Goal: Task Accomplishment & Management: Use online tool/utility

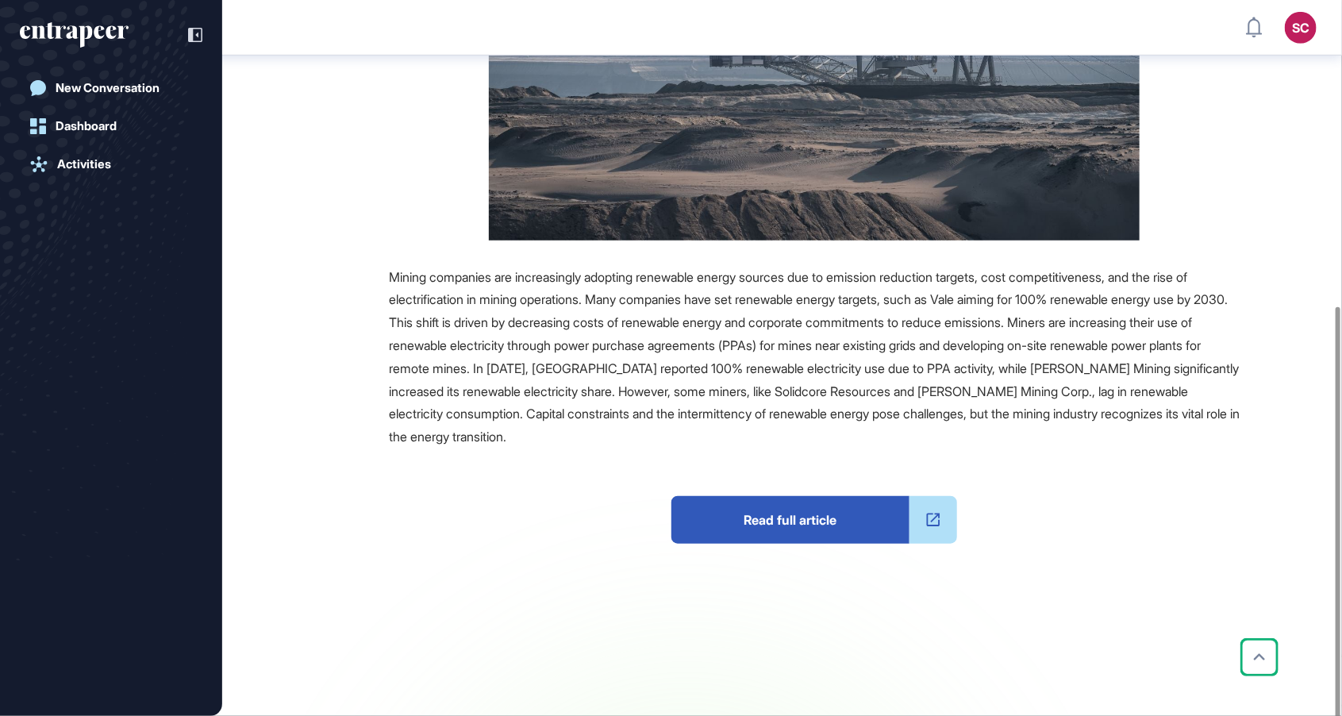
scroll to position [501, 0]
click at [871, 518] on span "Read full article" at bounding box center [791, 519] width 238 height 48
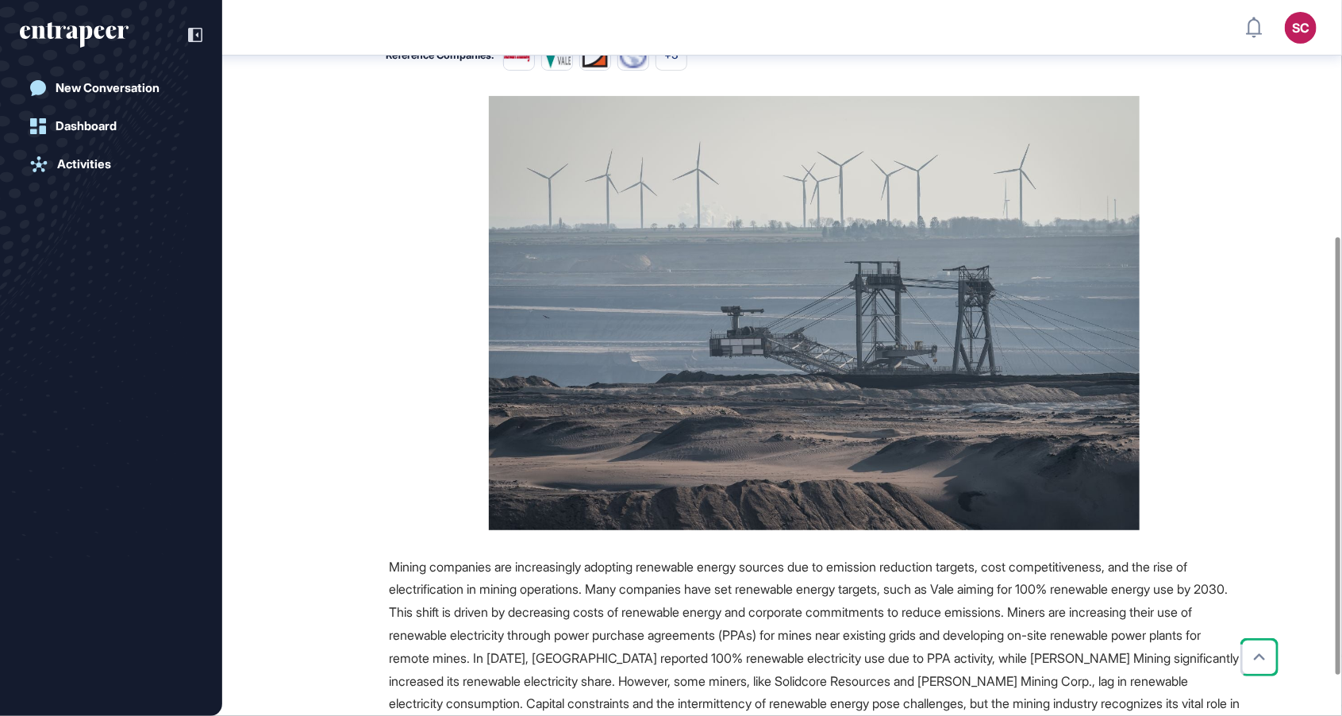
scroll to position [0, 0]
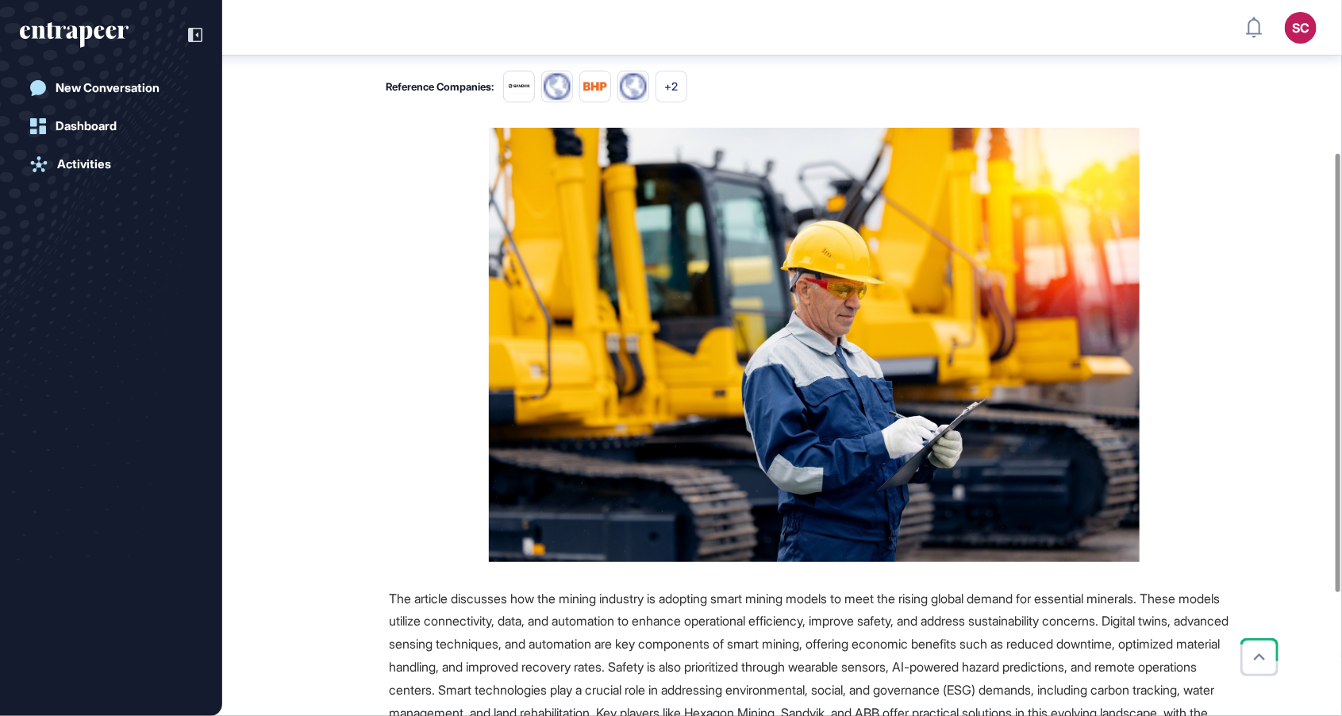
scroll to position [500, 0]
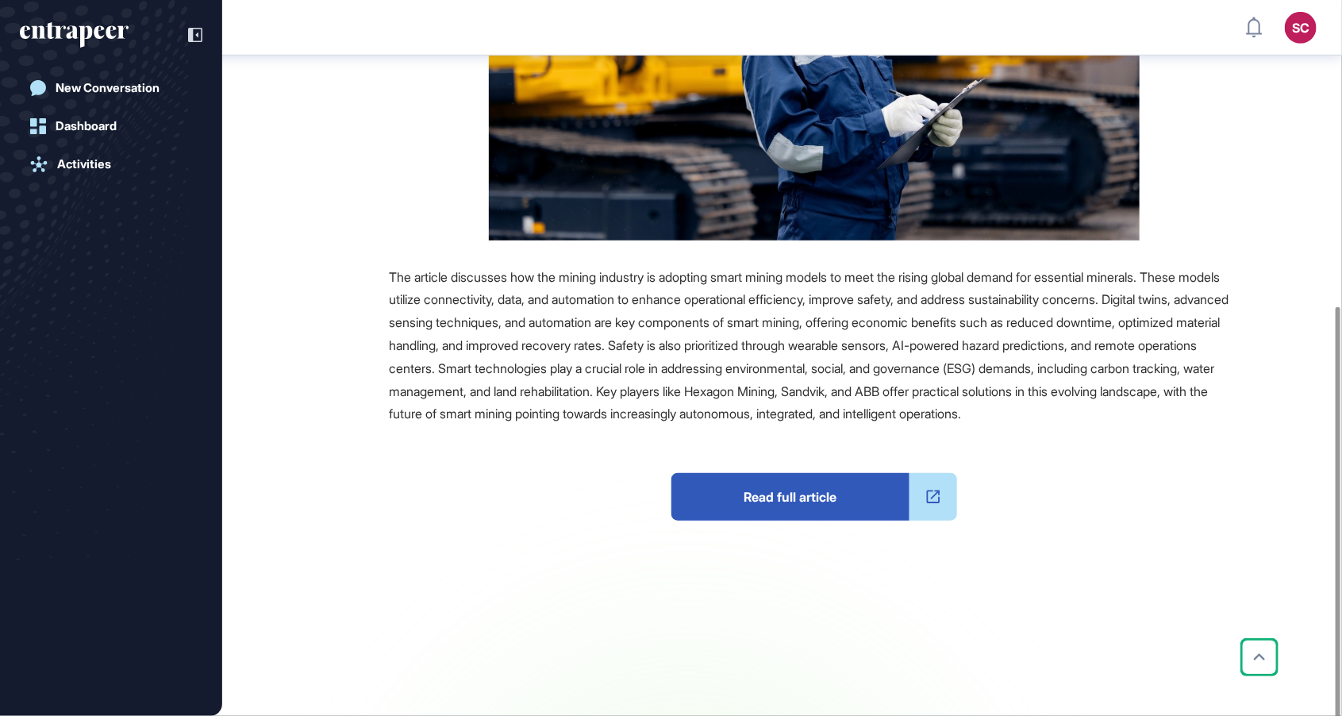
click at [863, 521] on span "Read full article" at bounding box center [791, 497] width 238 height 48
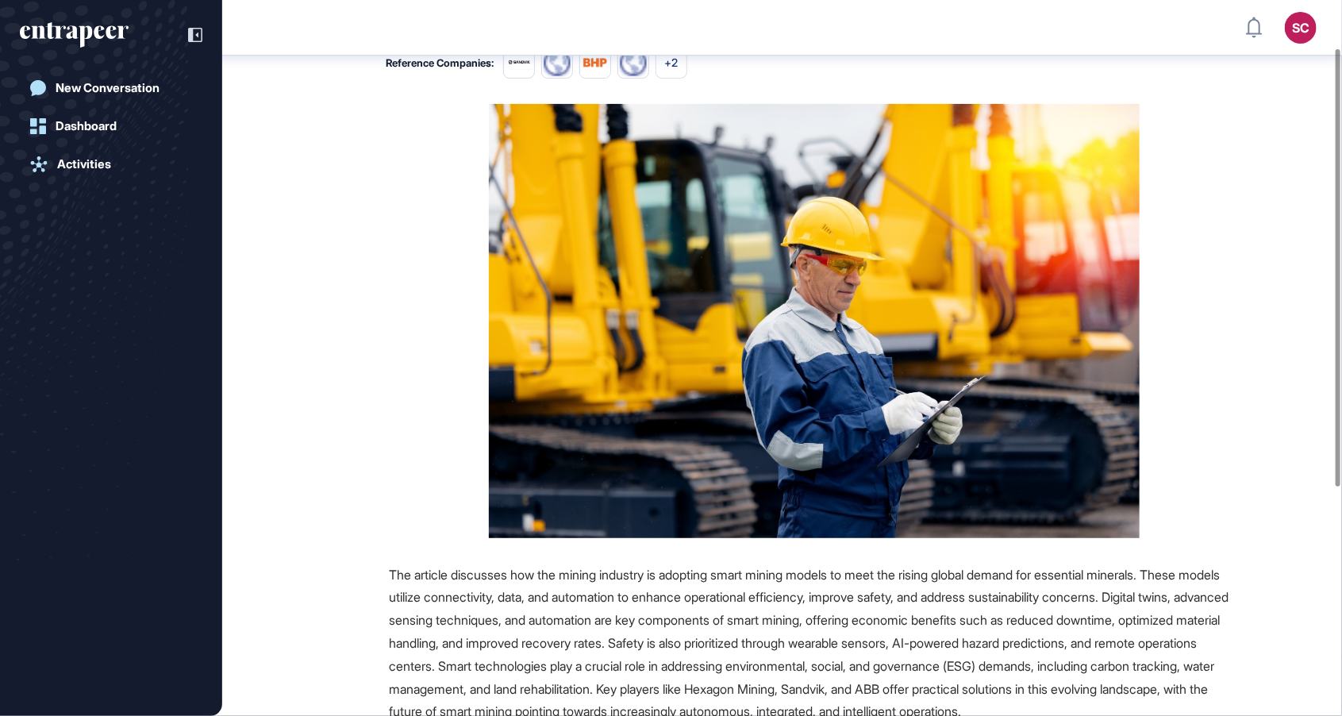
scroll to position [0, 0]
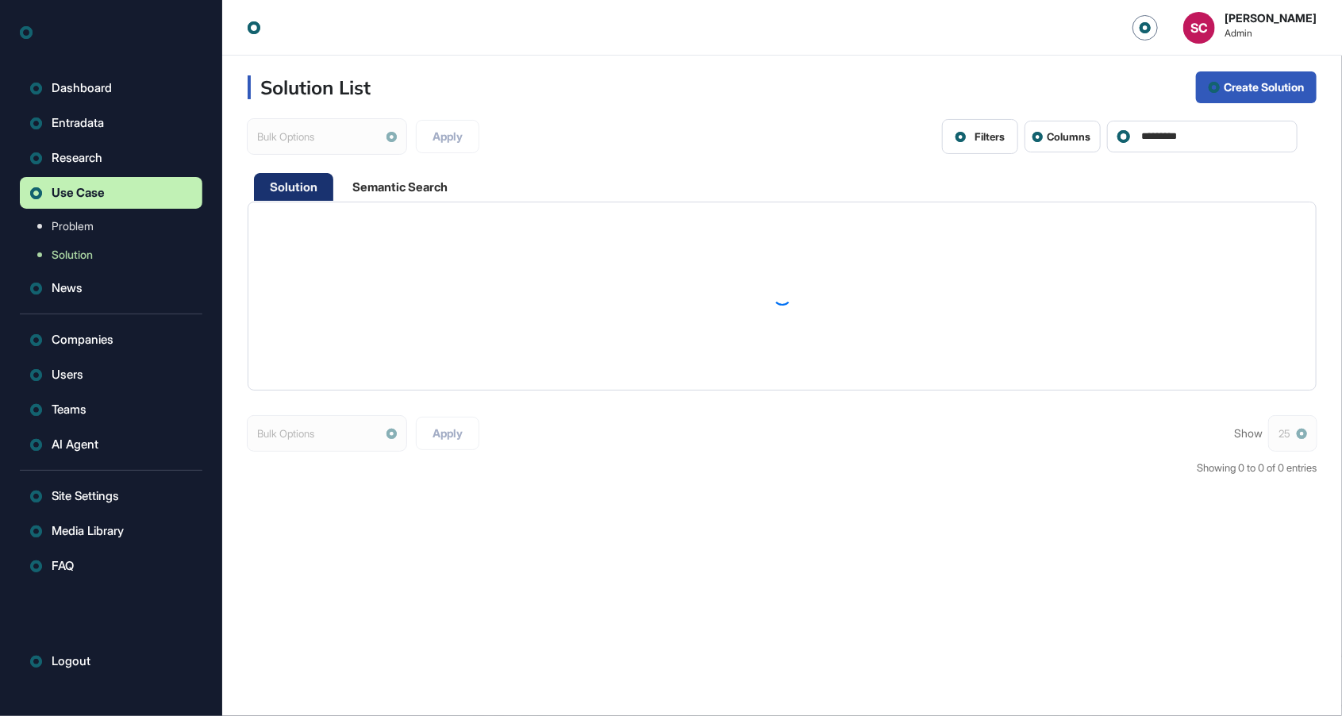
scroll to position [1, 1]
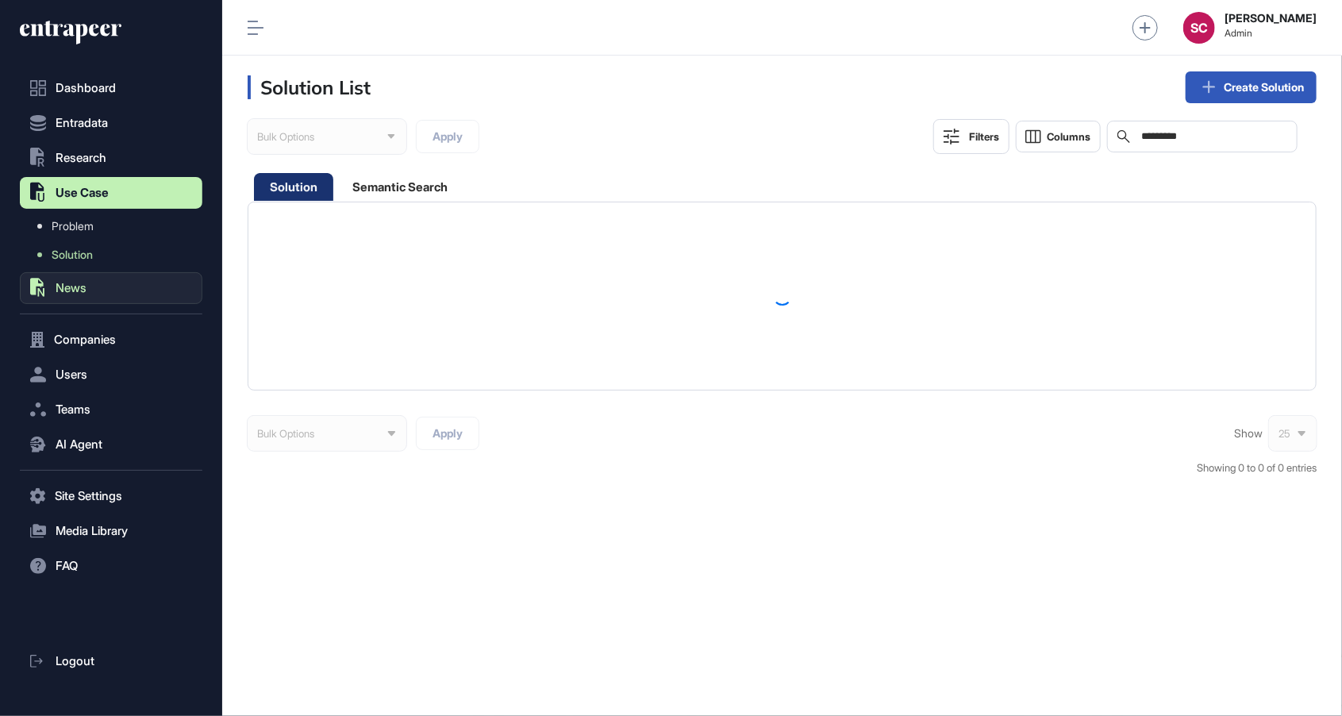
click at [82, 286] on span "News" at bounding box center [71, 288] width 31 height 13
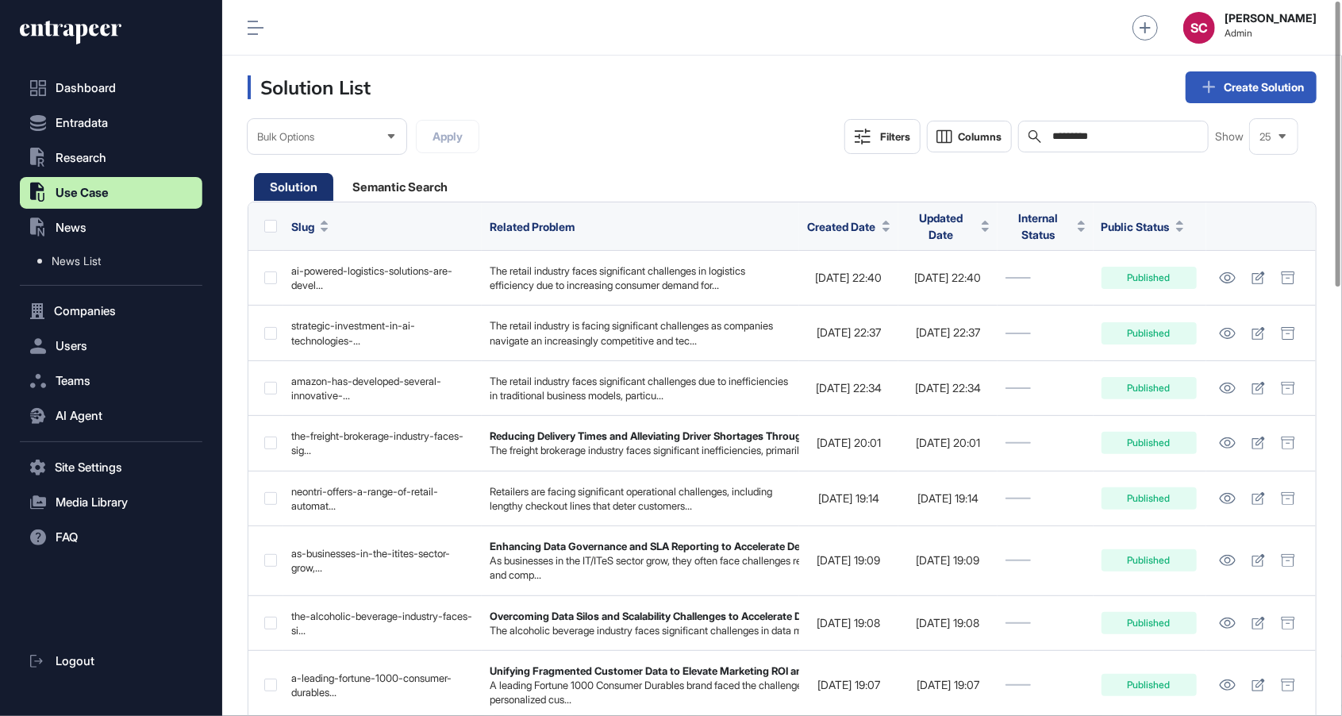
click at [1085, 144] on div "Search *********" at bounding box center [1114, 137] width 191 height 32
click at [1268, 102] on link "Create Solution" at bounding box center [1251, 87] width 131 height 32
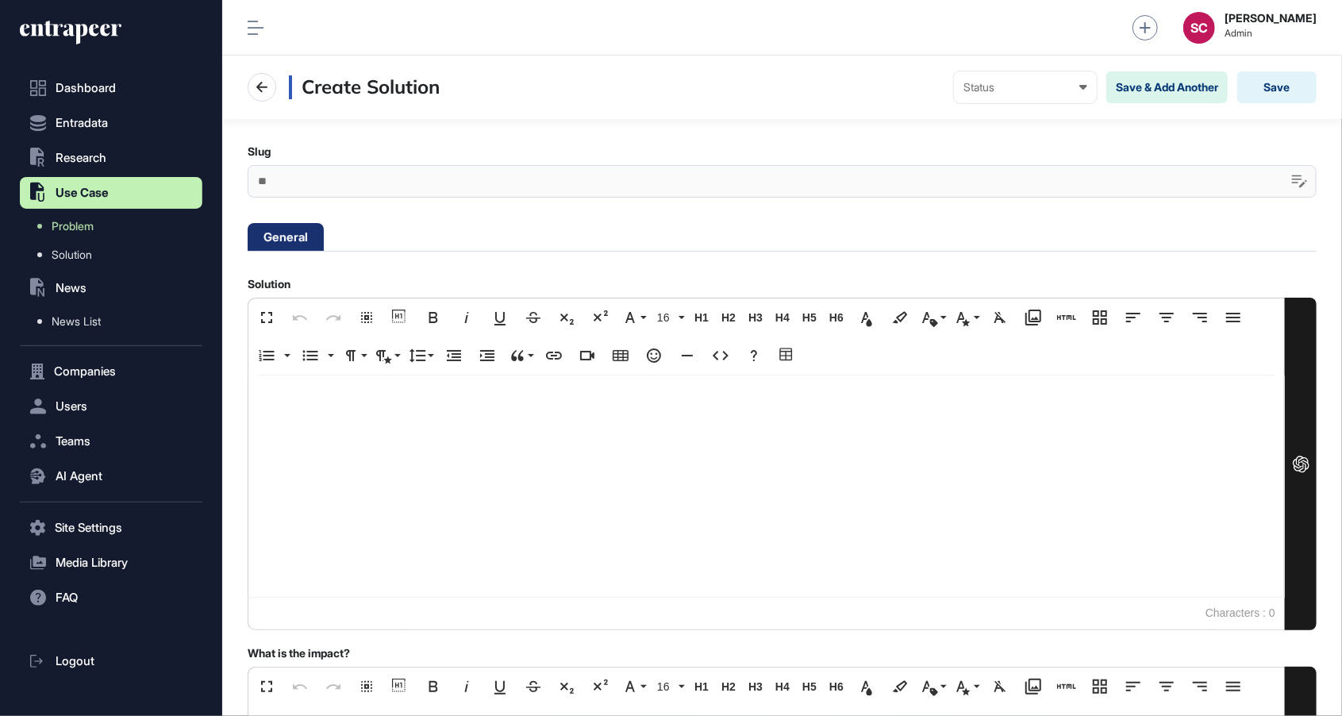
click at [124, 425] on nav "Dashboard Entradata .st0{fill:currentColor} Research .st0{fill:currentColor} Us…" at bounding box center [111, 394] width 183 height 645
click at [102, 287] on button ".st0{fill:currentColor} News" at bounding box center [111, 288] width 183 height 32
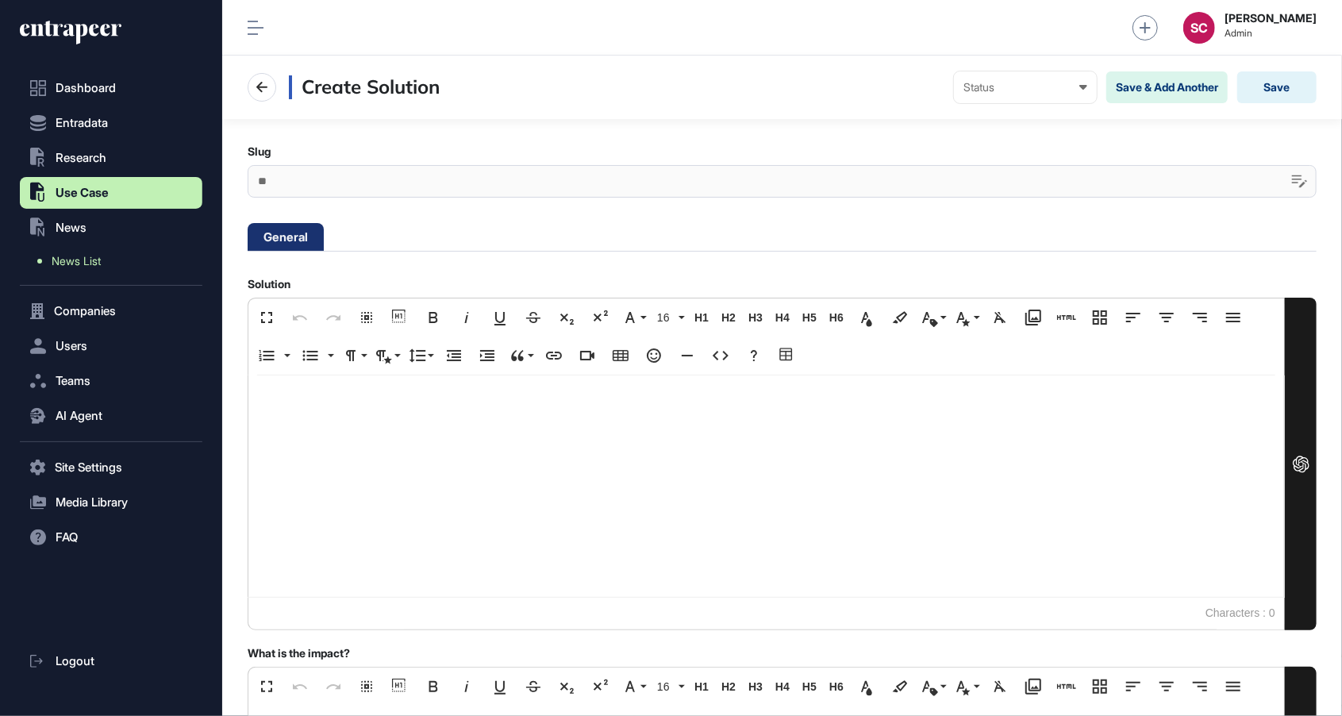
click at [91, 268] on span "News List" at bounding box center [76, 261] width 49 height 13
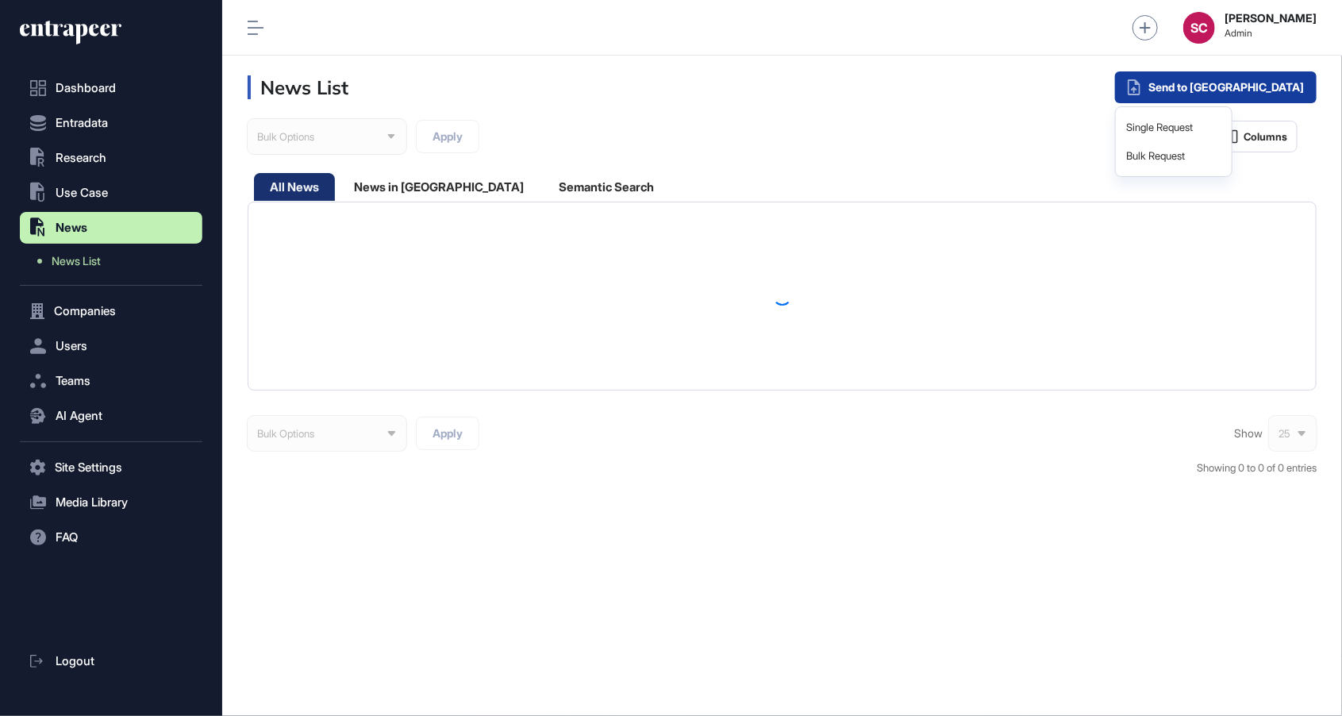
click at [1274, 86] on div "Send to Portia" at bounding box center [1216, 87] width 202 height 32
click at [1273, 106] on header "News List Send to Portia" at bounding box center [782, 88] width 1120 height 64
click at [1226, 126] on div "Single Request" at bounding box center [1174, 128] width 103 height 29
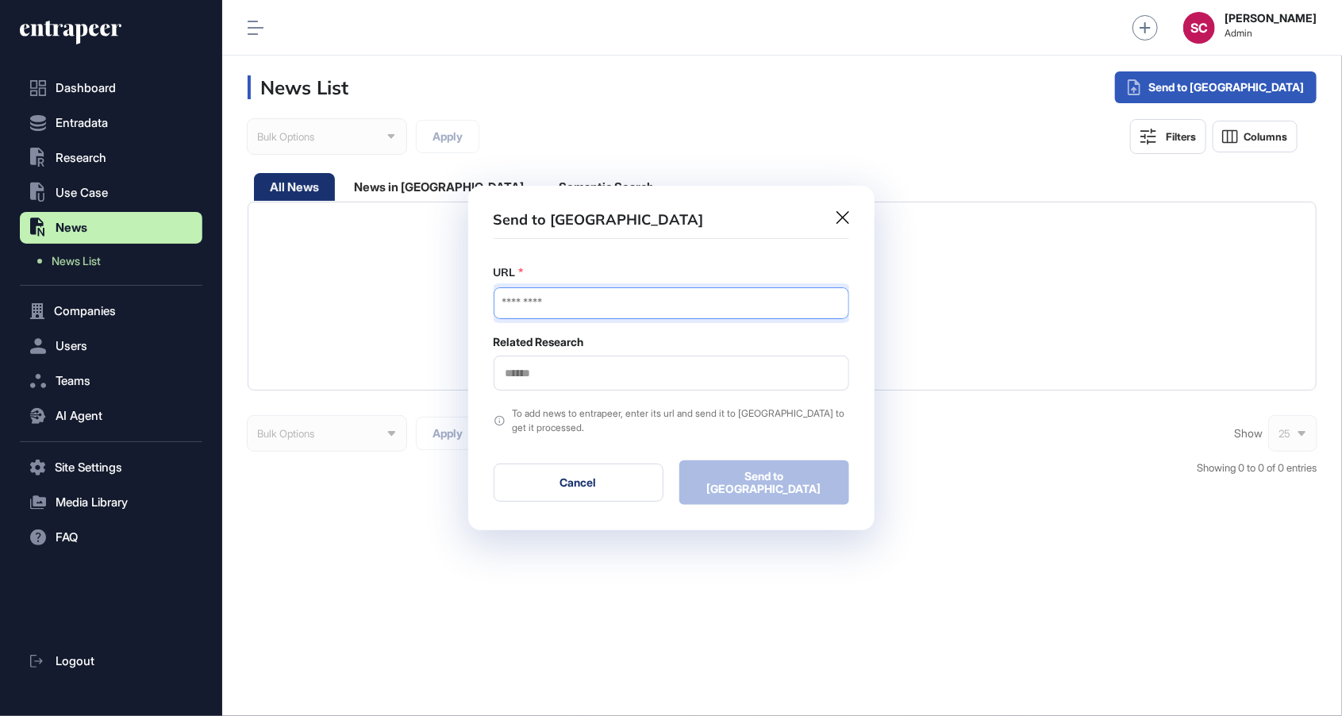
click at [774, 308] on input "URL" at bounding box center [672, 303] width 356 height 32
paste input "**********"
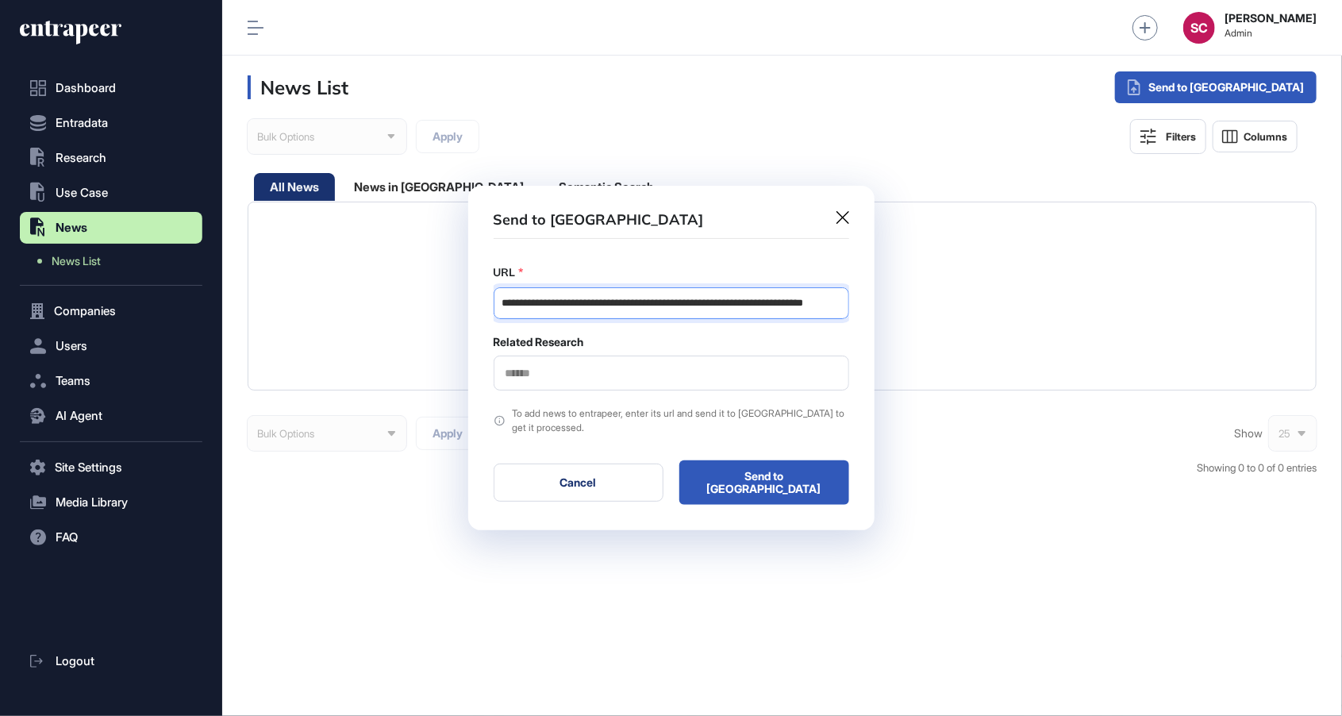
type input "**********"
click at [680, 387] on div at bounding box center [672, 373] width 356 height 35
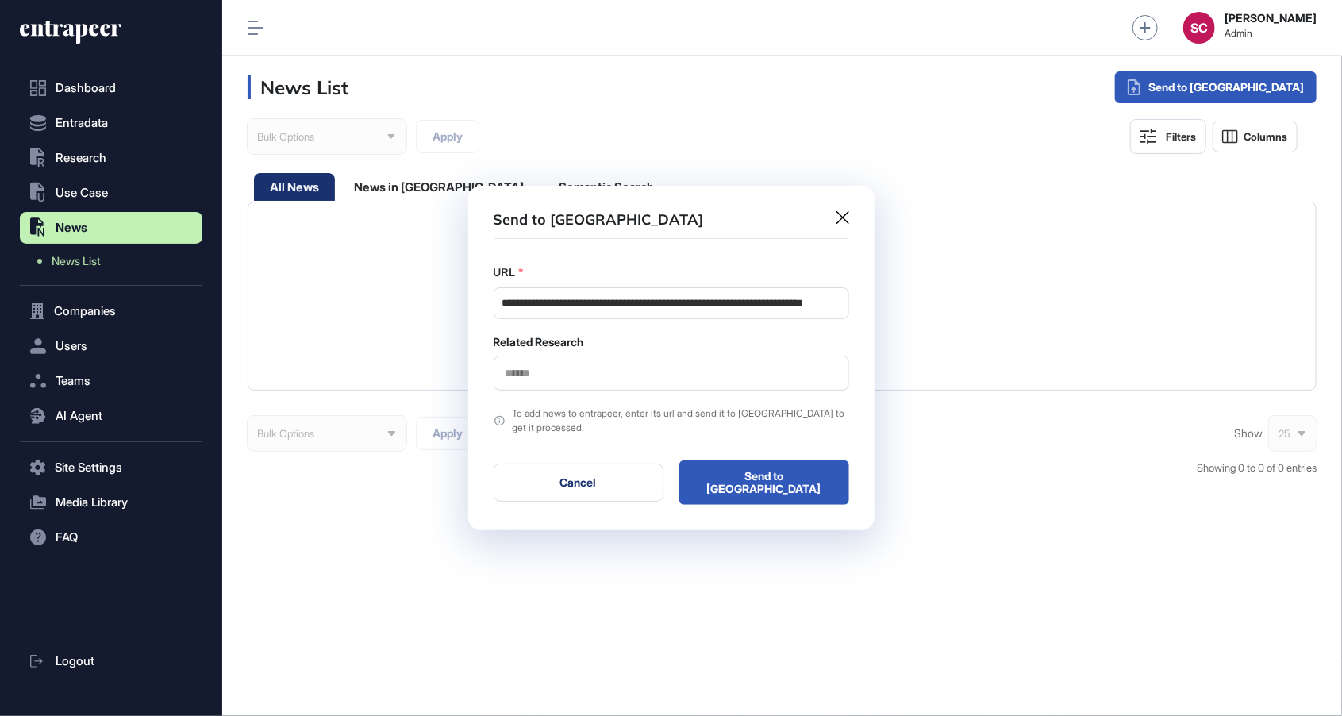
click at [680, 387] on div at bounding box center [672, 373] width 356 height 35
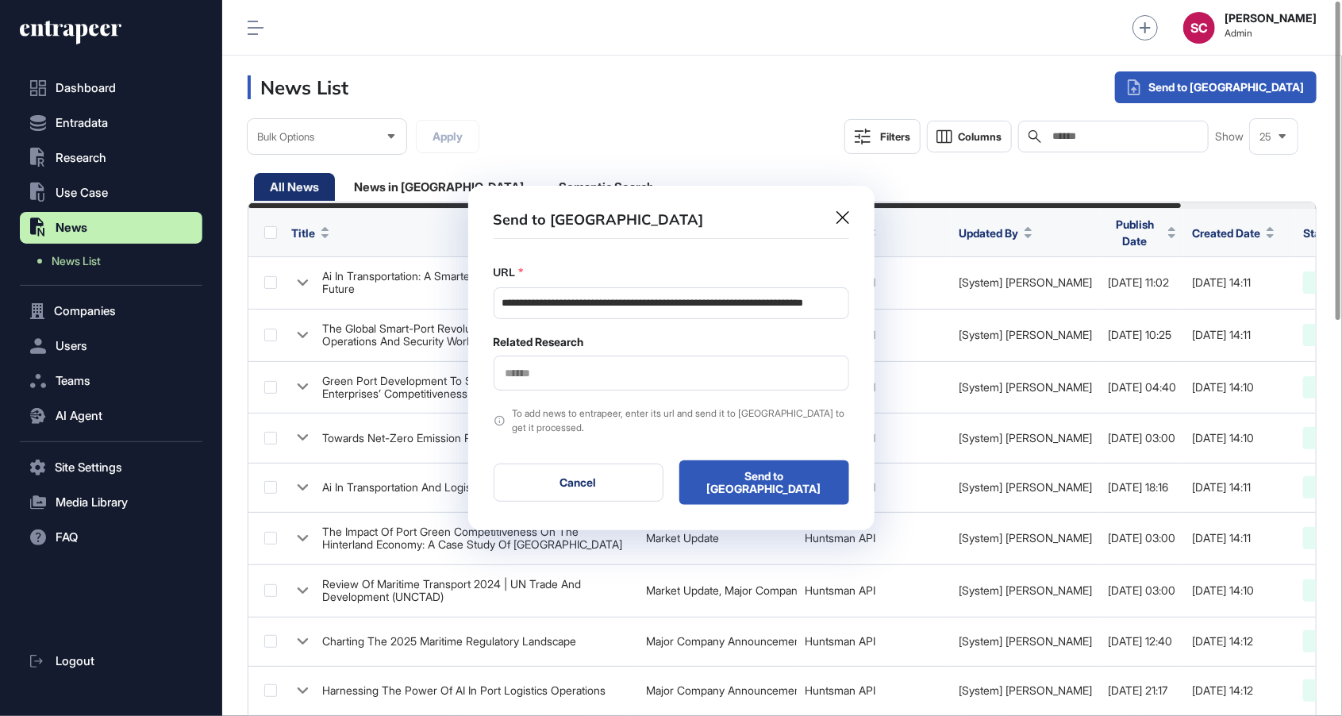
click at [618, 385] on div at bounding box center [672, 373] width 356 height 35
click at [617, 387] on div at bounding box center [672, 373] width 356 height 35
click at [580, 373] on input "text" at bounding box center [671, 373] width 335 height 13
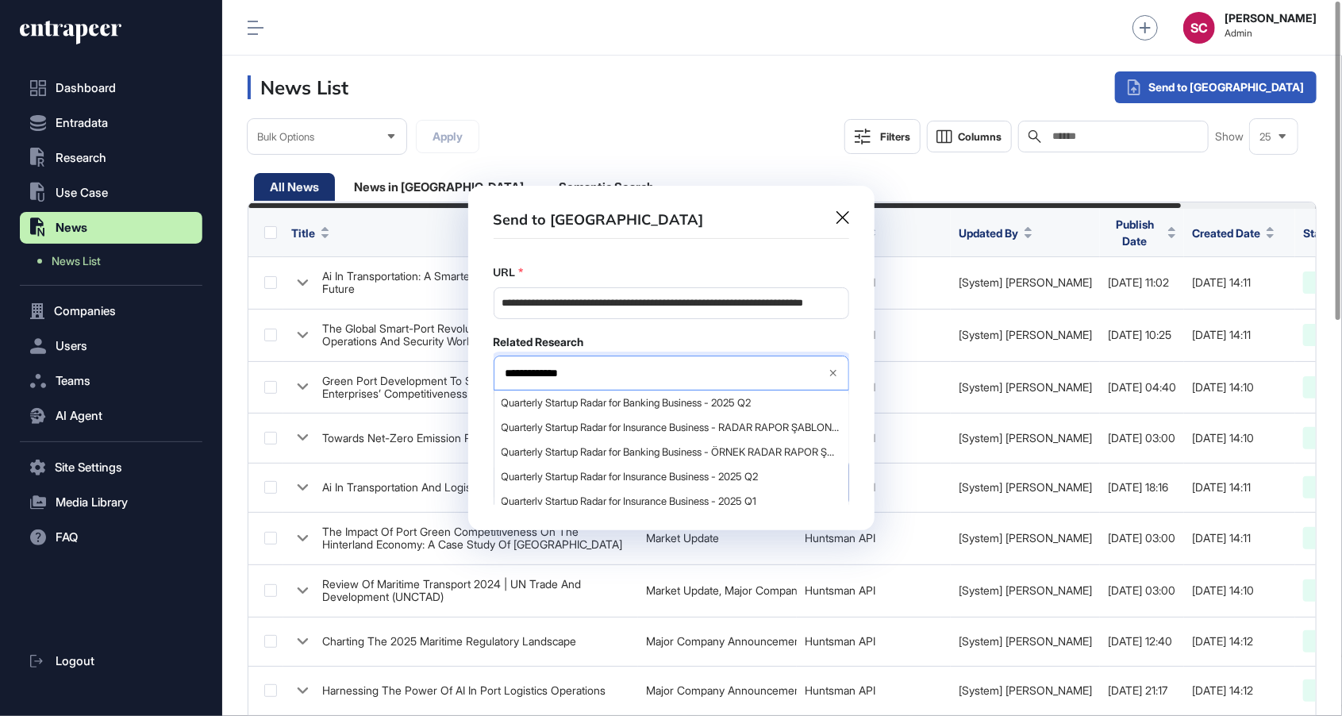
type input "**********"
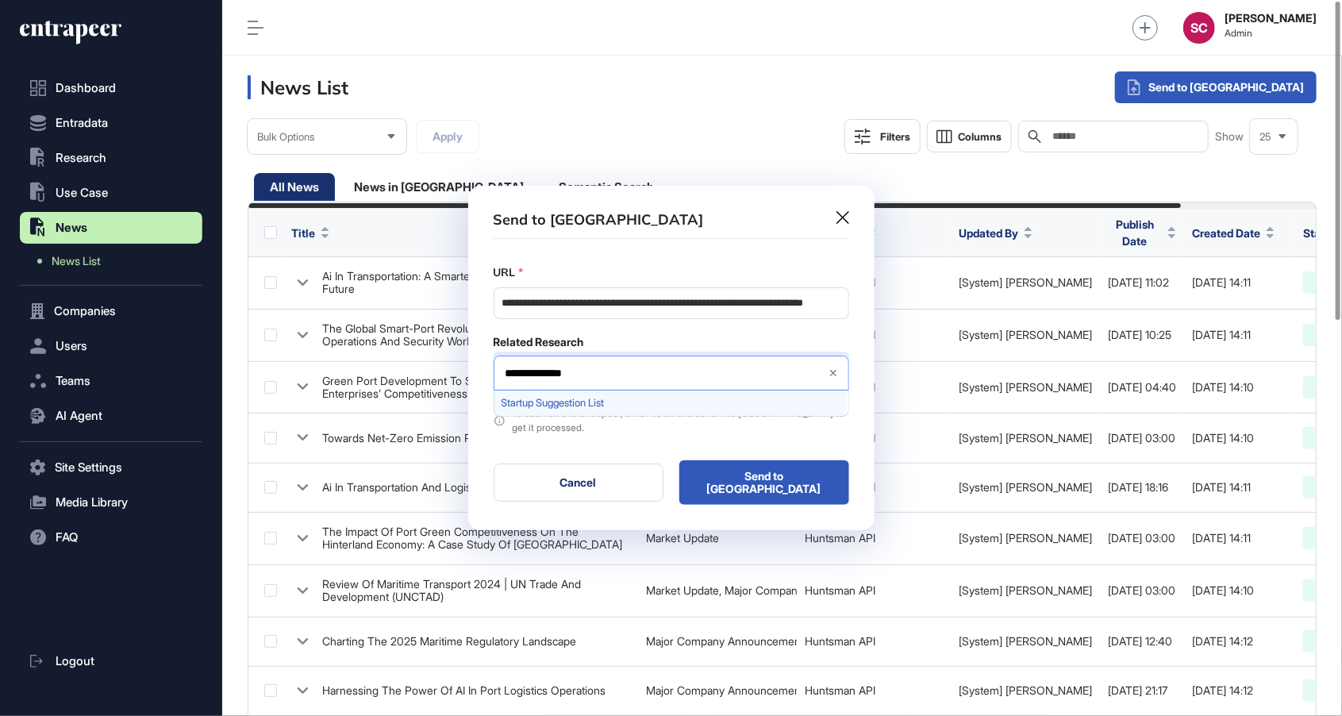
click at [534, 414] on div "Startup Suggestion List" at bounding box center [671, 403] width 352 height 25
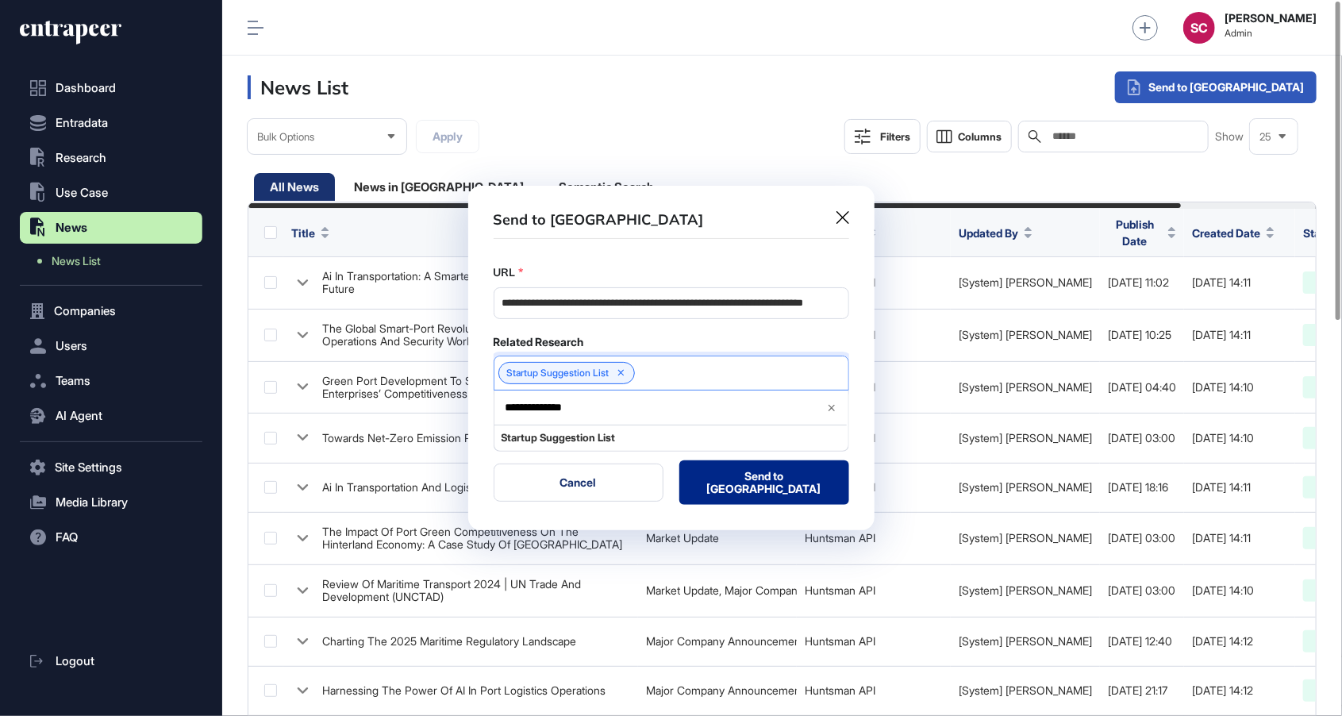
click at [782, 483] on button "Send to Portia" at bounding box center [765, 482] width 170 height 44
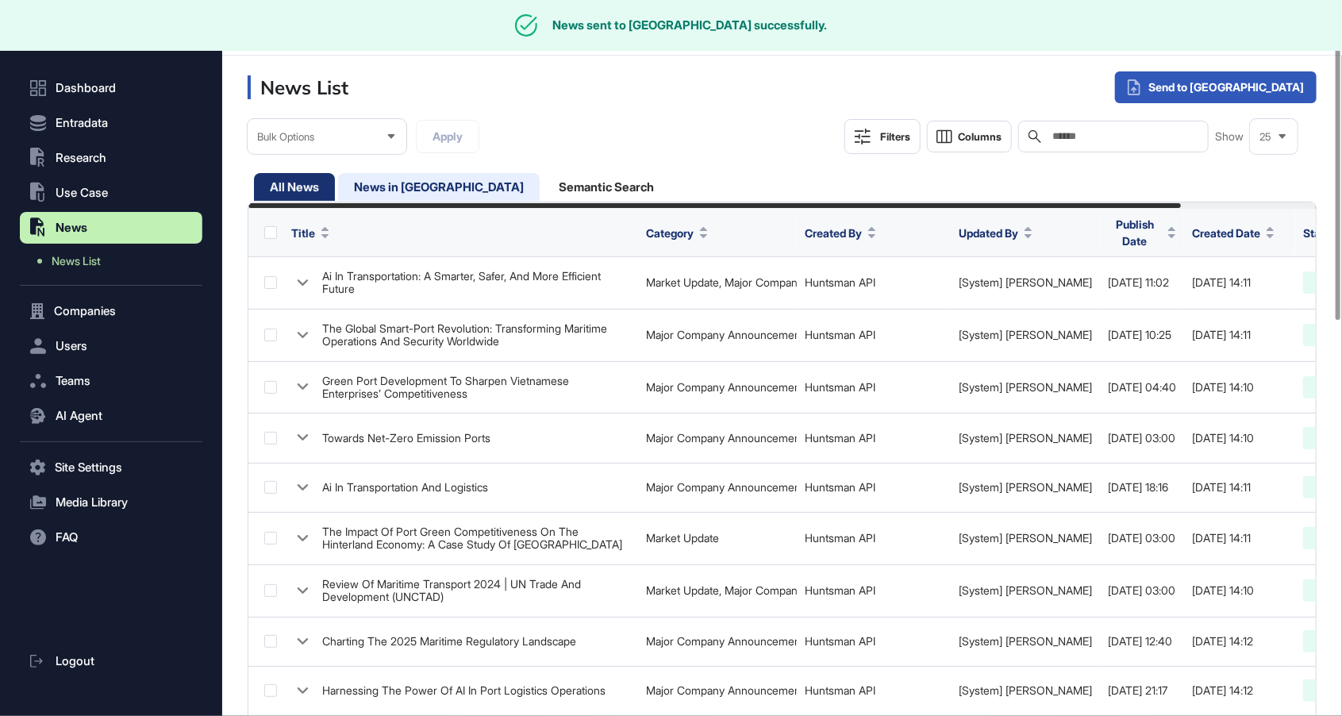
click at [543, 175] on div "News in Queue" at bounding box center [606, 187] width 127 height 28
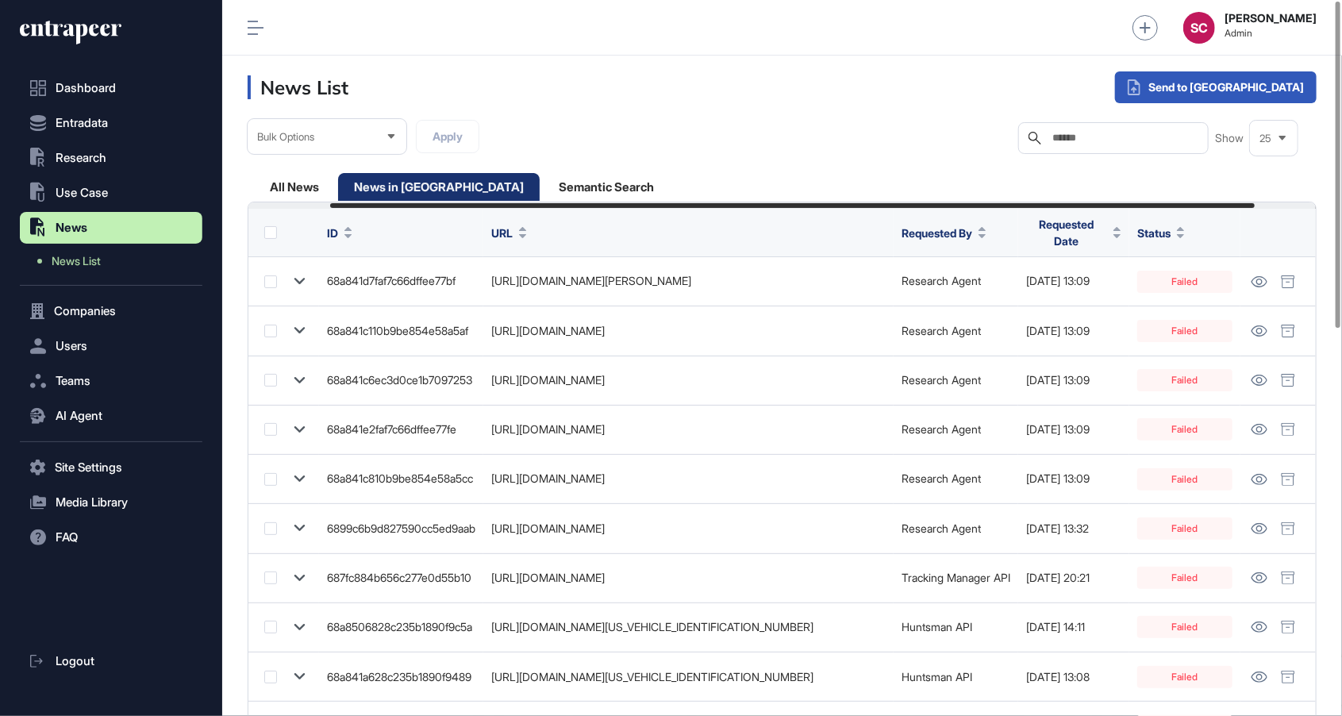
scroll to position [0, 165]
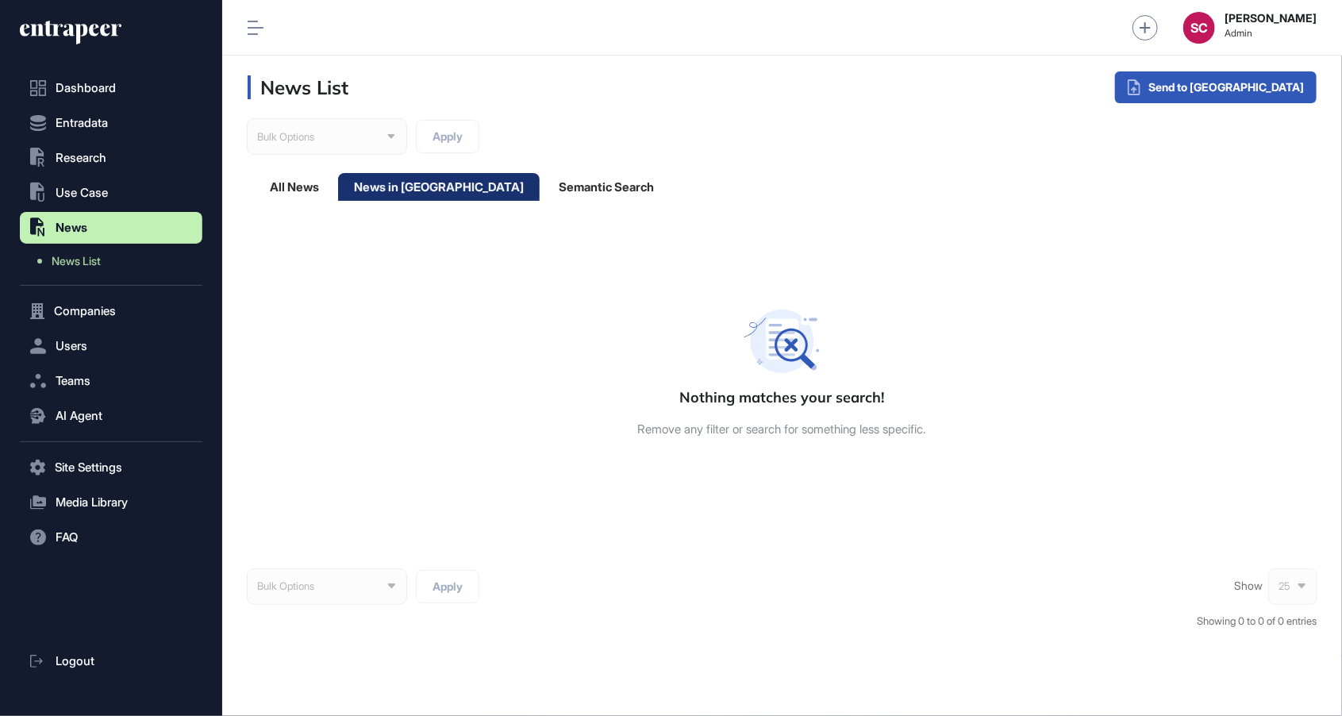
scroll to position [1, 1]
click at [338, 200] on div "All News" at bounding box center [439, 187] width 202 height 28
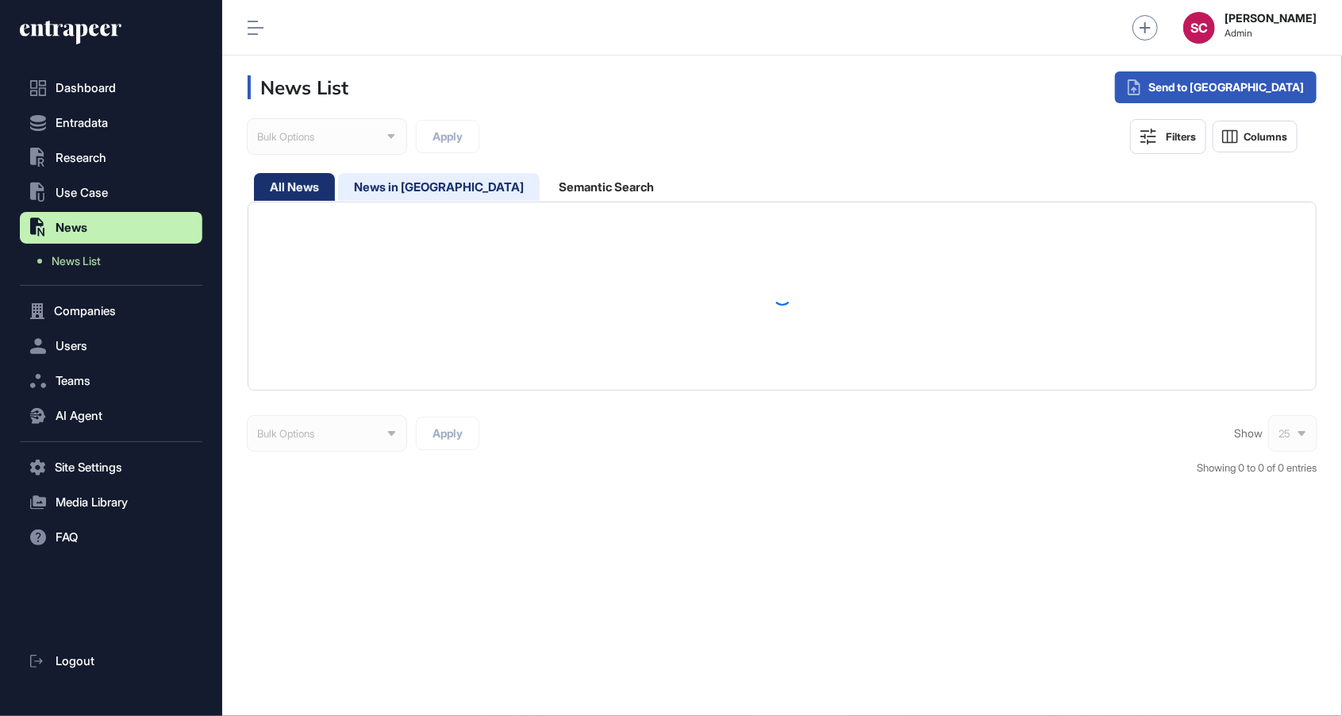
click at [543, 195] on div "News in [GEOGRAPHIC_DATA]" at bounding box center [606, 187] width 127 height 28
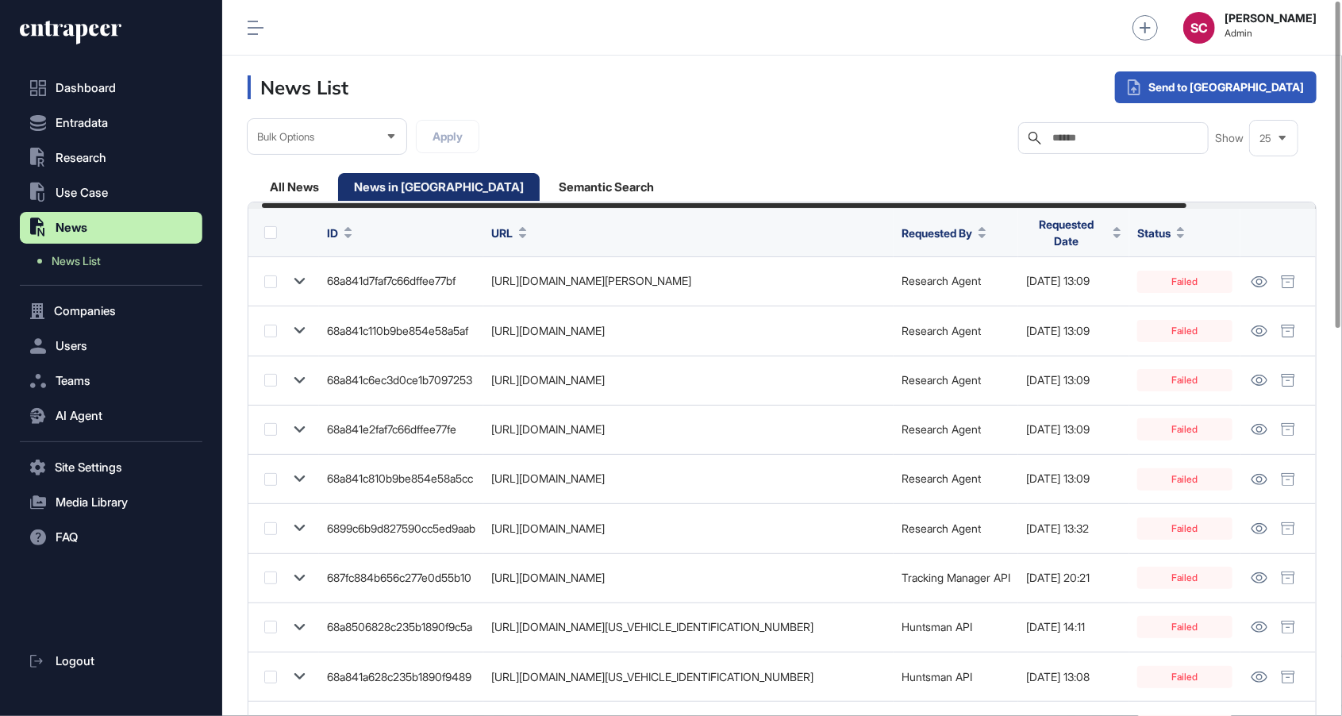
scroll to position [0, 165]
click at [1107, 233] on span "Requested Date" at bounding box center [1066, 232] width 81 height 33
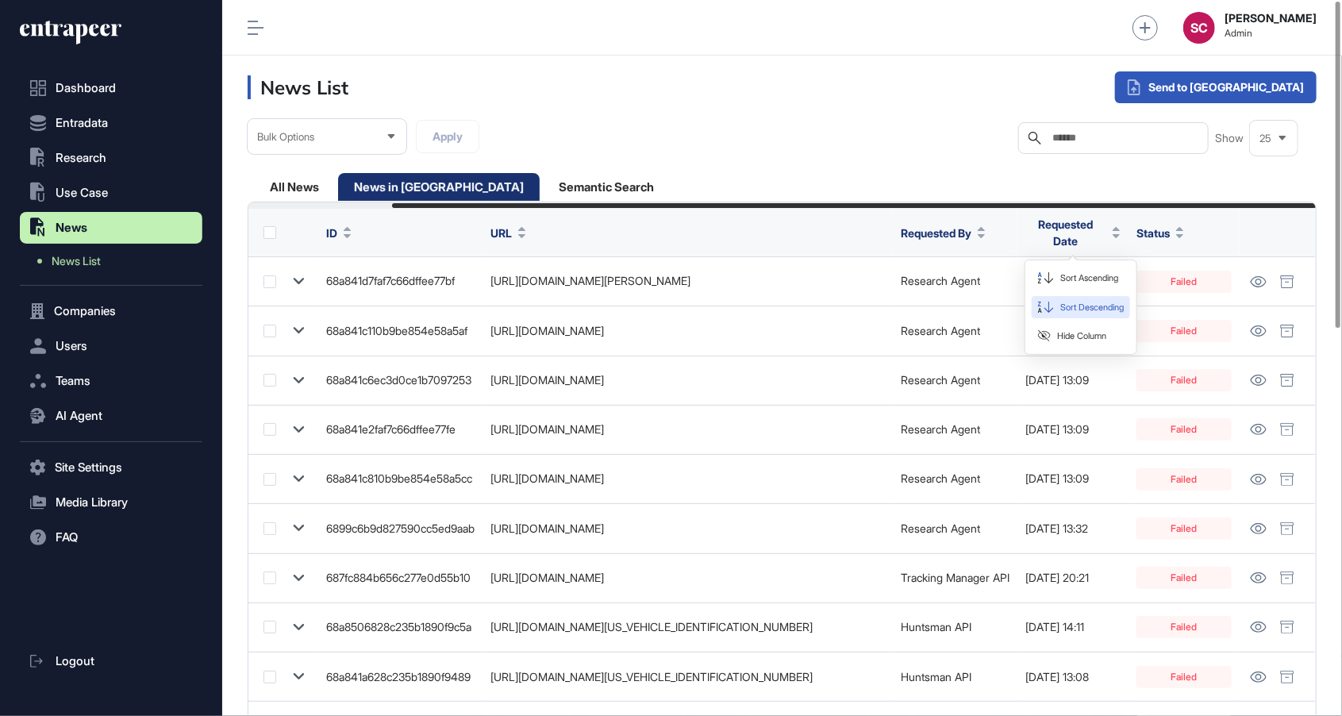
click at [1099, 305] on span "Sort Descending" at bounding box center [1093, 307] width 64 height 13
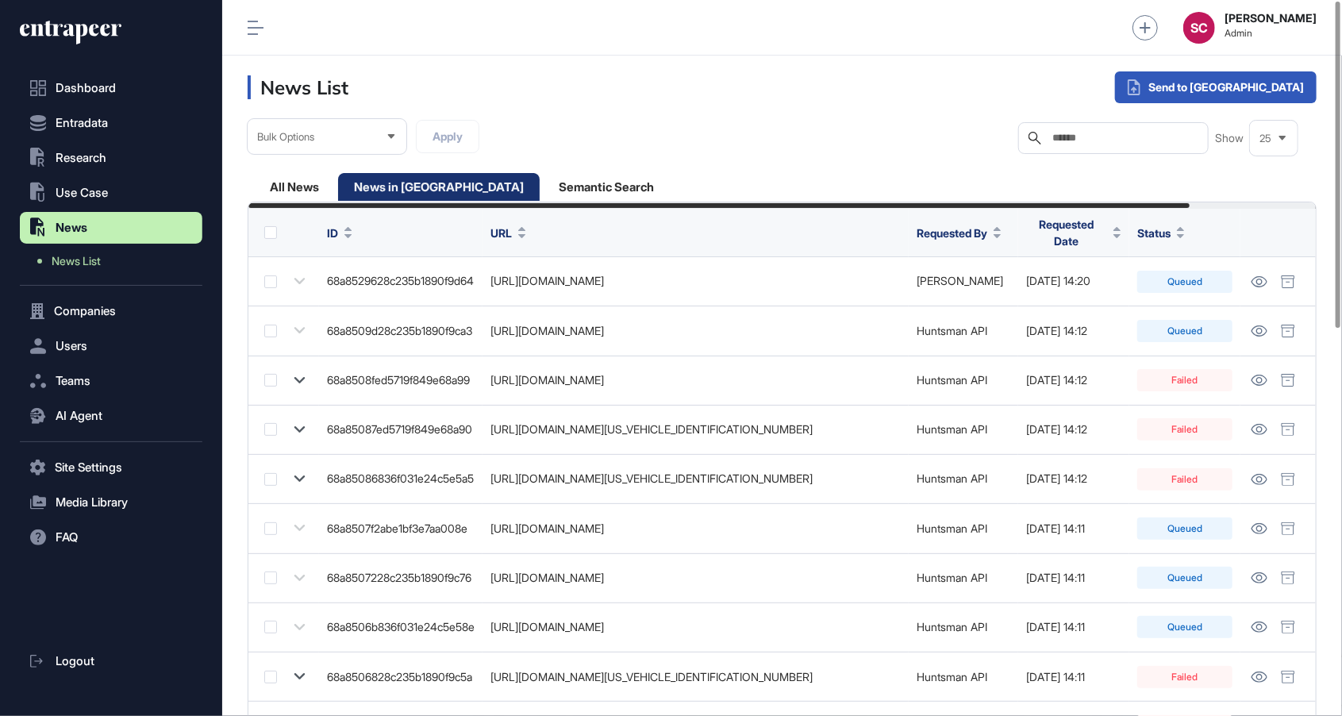
scroll to position [0, 144]
click at [338, 187] on div "All News" at bounding box center [439, 187] width 202 height 28
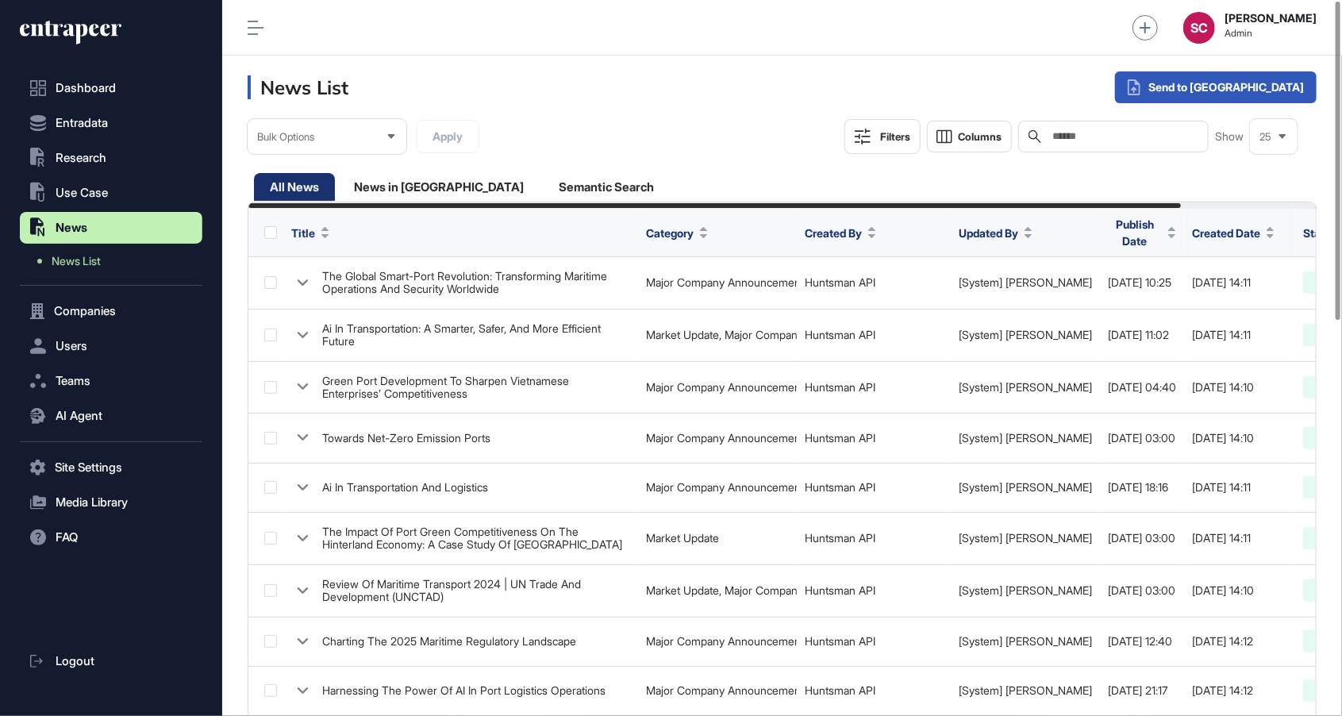
scroll to position [0, 155]
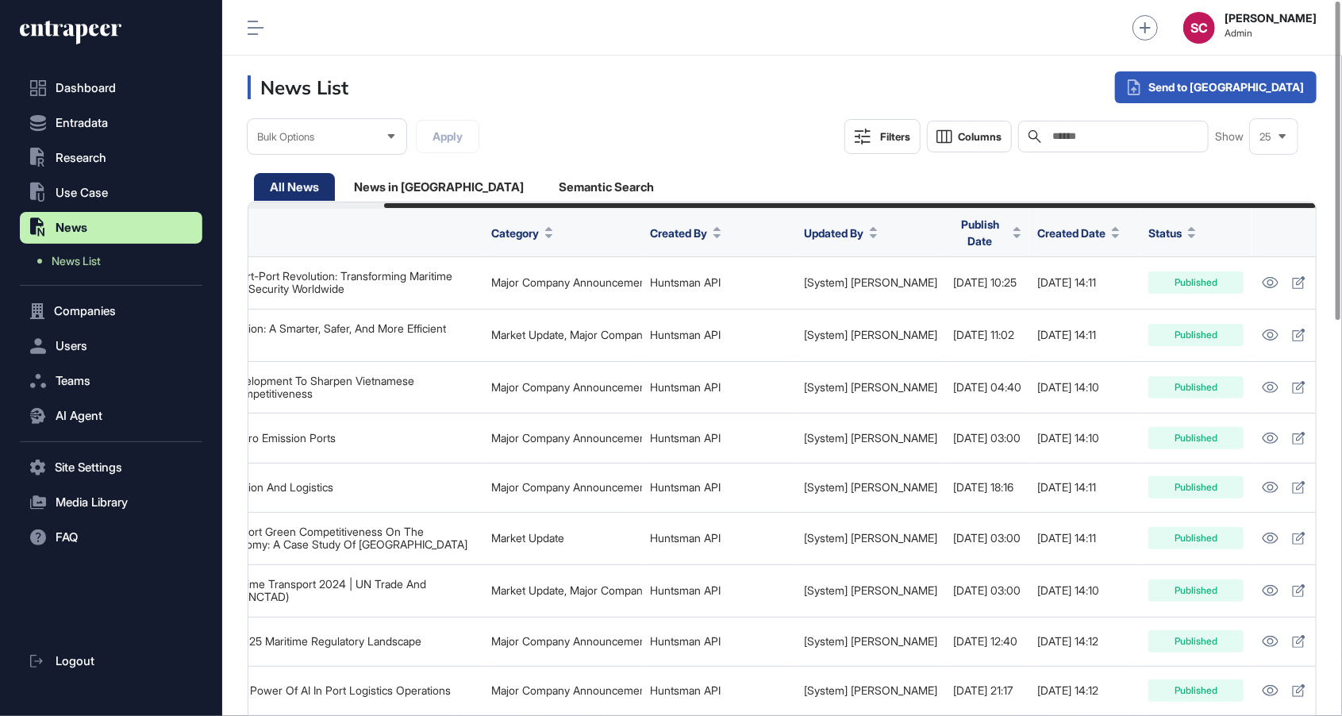
click at [953, 231] on span "Publish Date" at bounding box center [980, 232] width 54 height 33
click at [944, 299] on span "Sort Descending" at bounding box center [946, 295] width 64 height 13
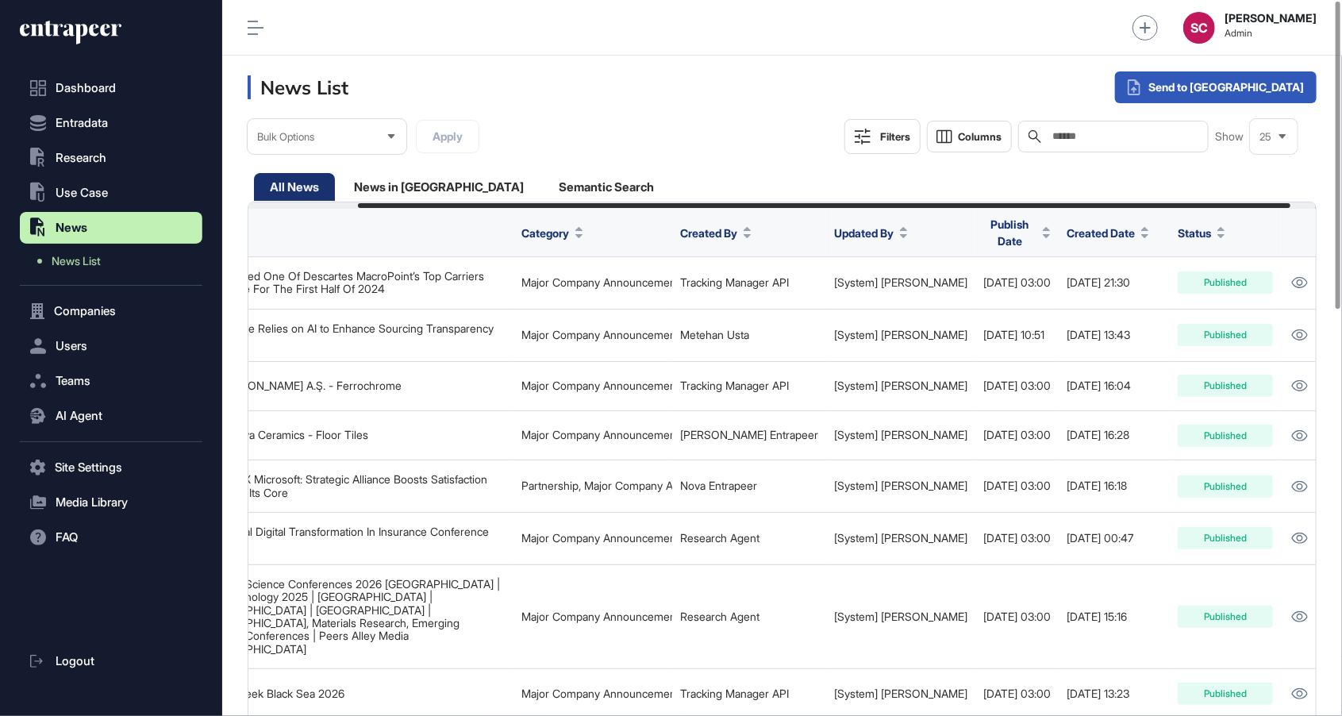
scroll to position [0, 155]
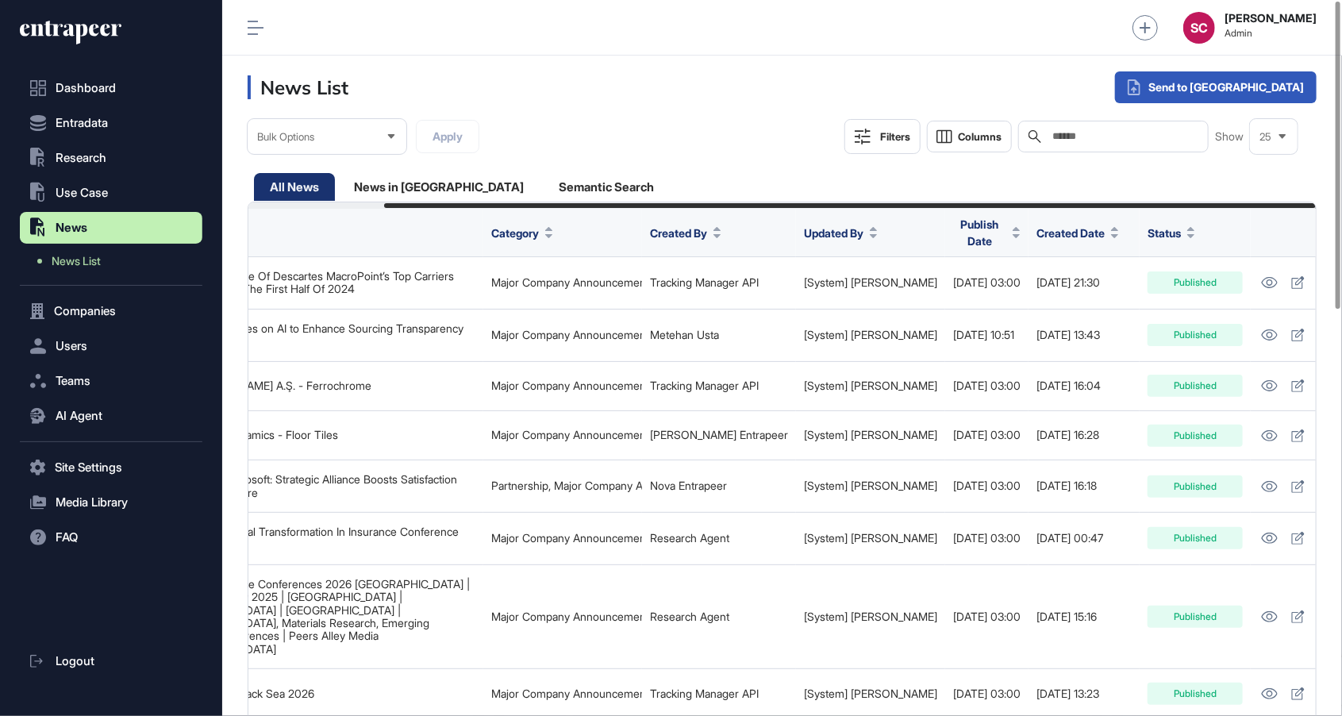
click at [1050, 218] on div "Created Date" at bounding box center [1078, 232] width 83 height 29
click at [1054, 238] on div "Created Date" at bounding box center [1078, 232] width 83 height 29
click at [1066, 225] on button "Created Date" at bounding box center [1078, 233] width 83 height 17
click at [1065, 298] on span "Sort Descending" at bounding box center [1062, 295] width 64 height 13
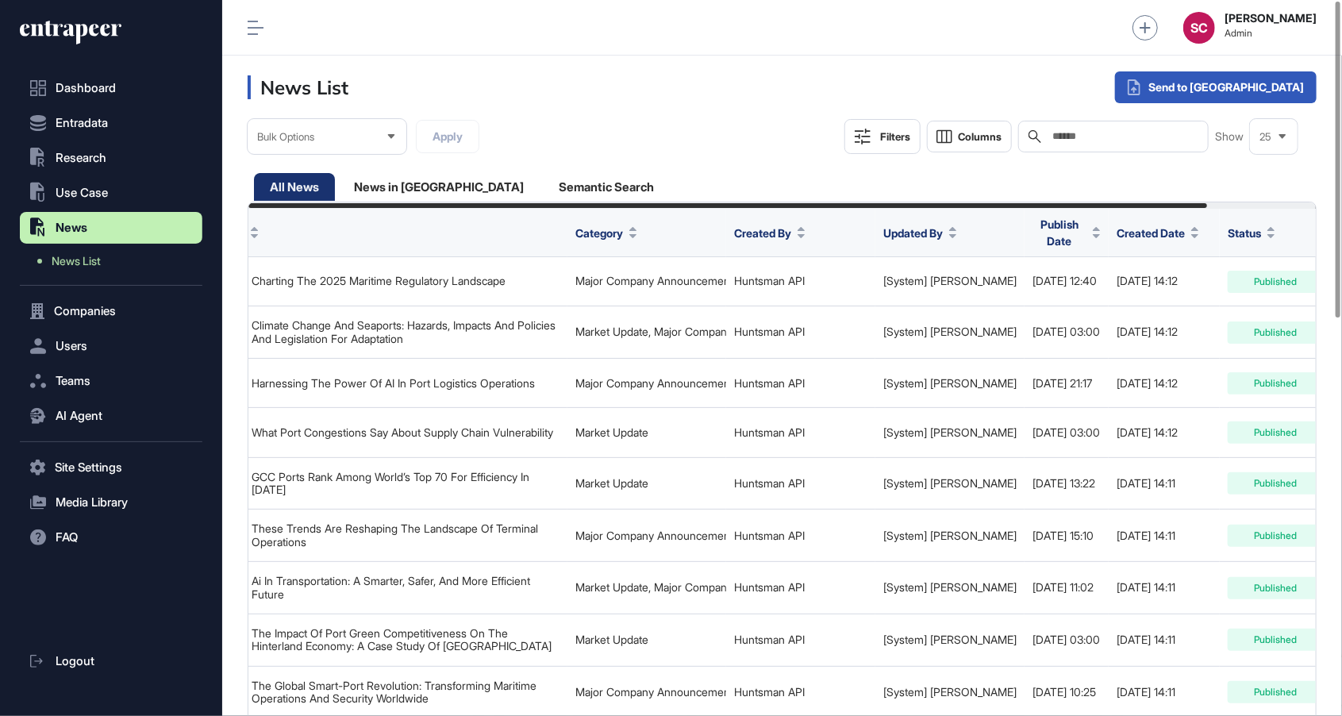
scroll to position [0, 121]
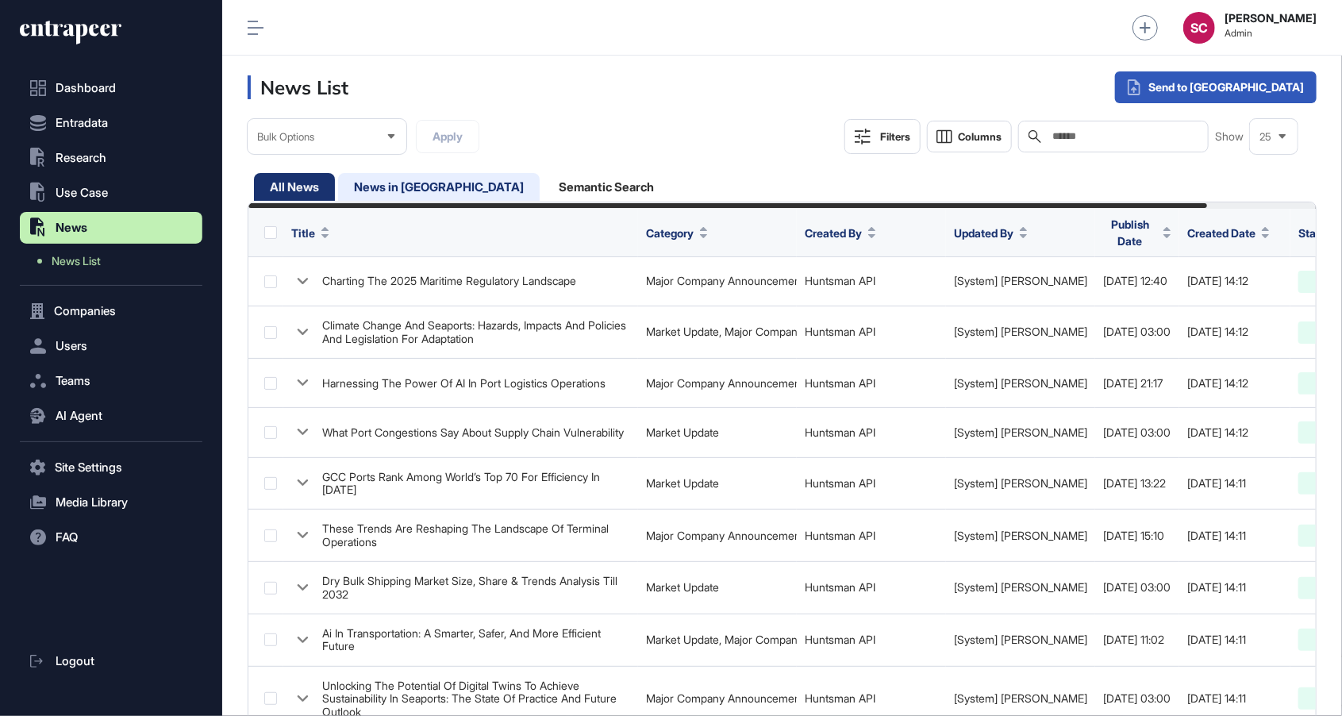
click at [543, 189] on div "News in [GEOGRAPHIC_DATA]" at bounding box center [606, 187] width 127 height 28
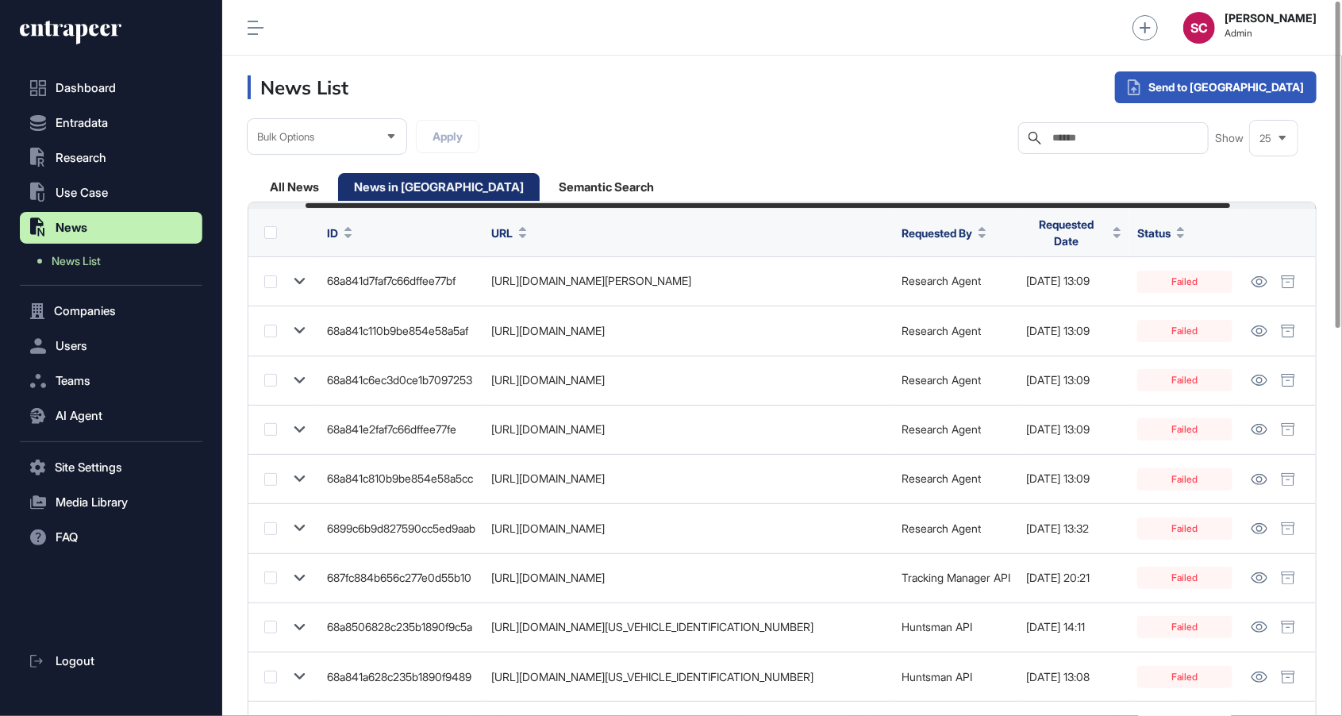
scroll to position [0, 165]
click at [1101, 227] on span "Requested Date" at bounding box center [1066, 232] width 81 height 33
click at [1102, 304] on span "Sort Descending" at bounding box center [1093, 307] width 64 height 13
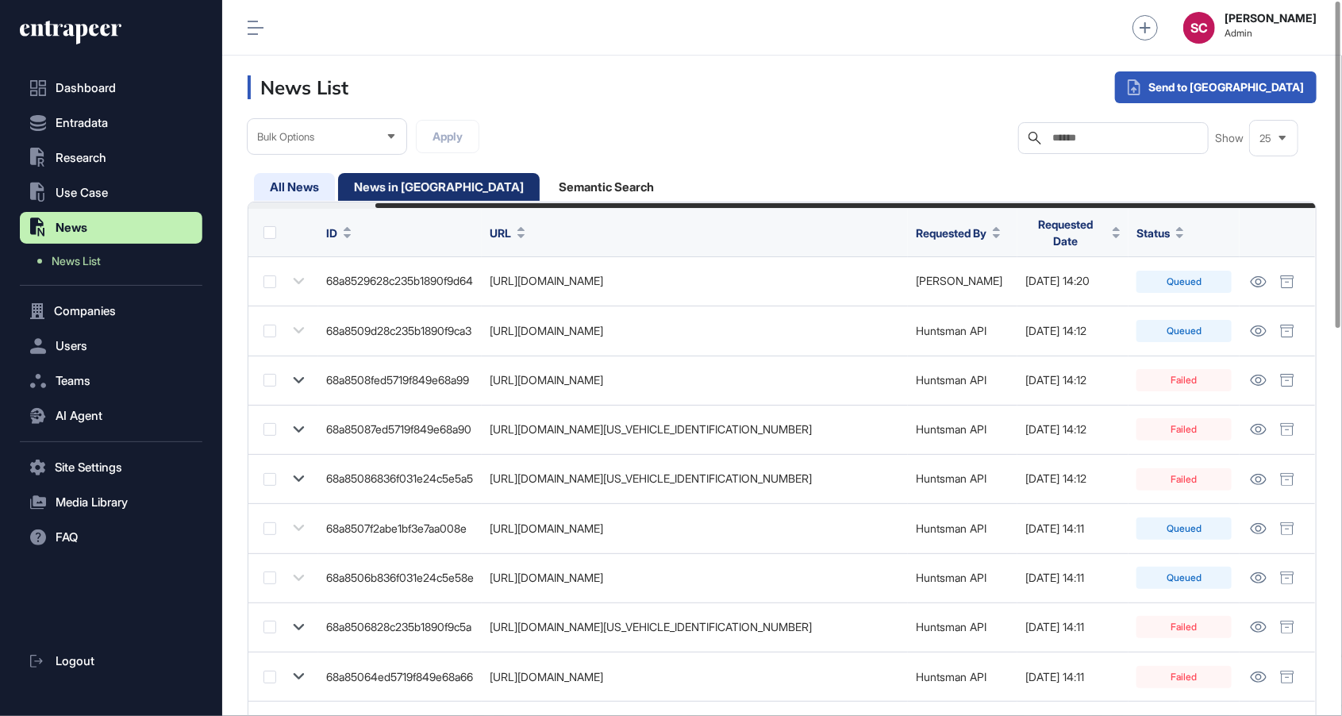
click at [338, 177] on div "All News" at bounding box center [439, 187] width 202 height 28
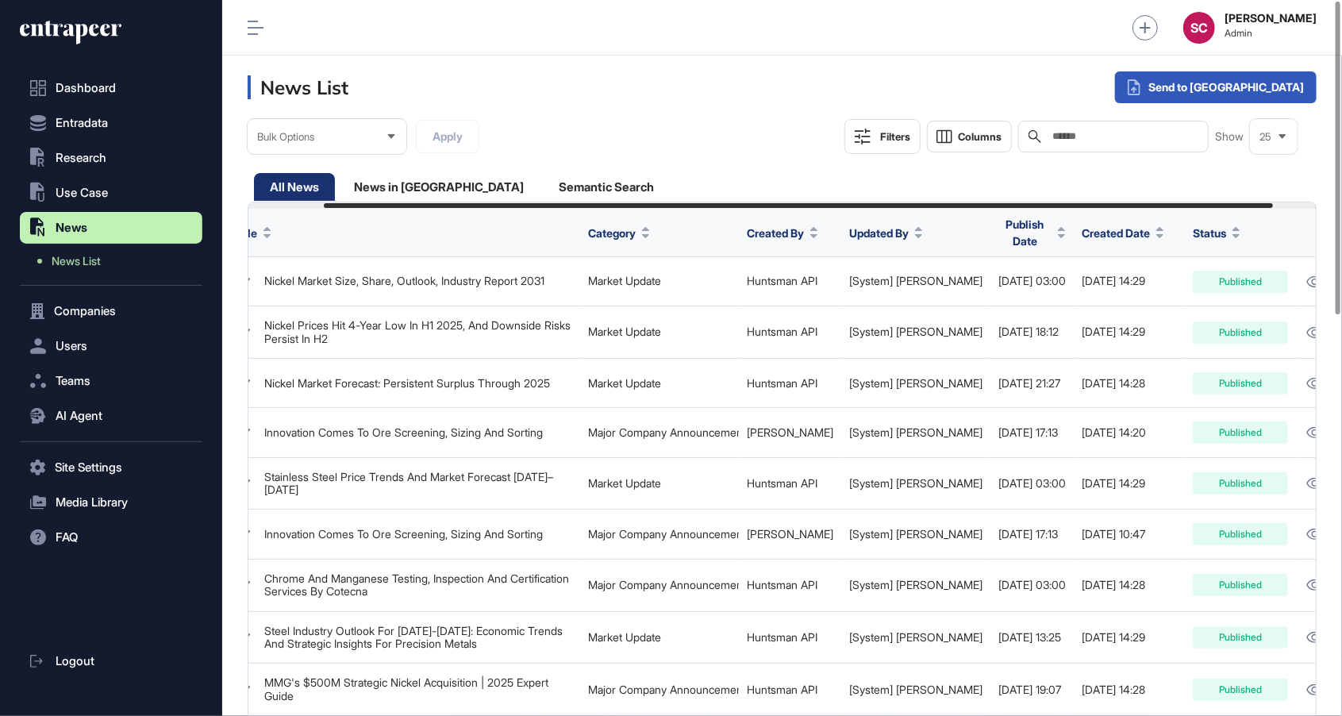
scroll to position [0, 134]
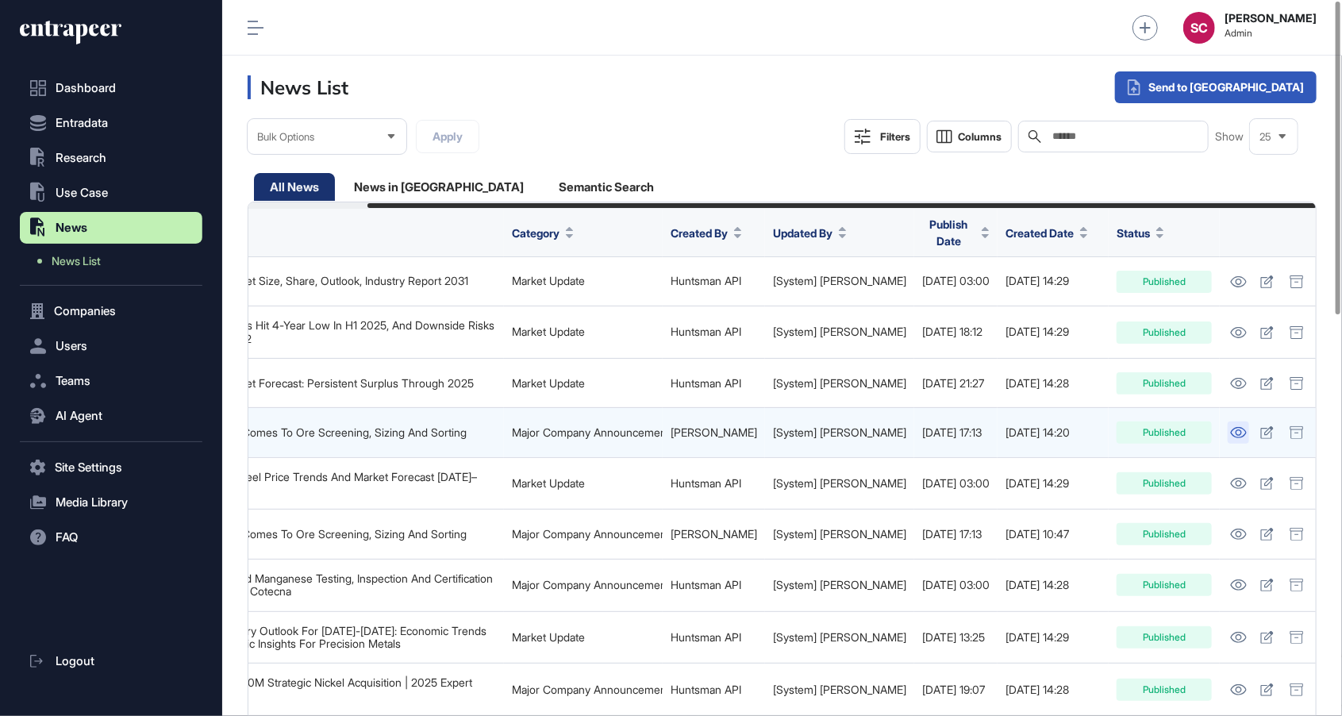
click at [1231, 428] on icon at bounding box center [1239, 432] width 16 height 11
